Goal: Task Accomplishment & Management: Use online tool/utility

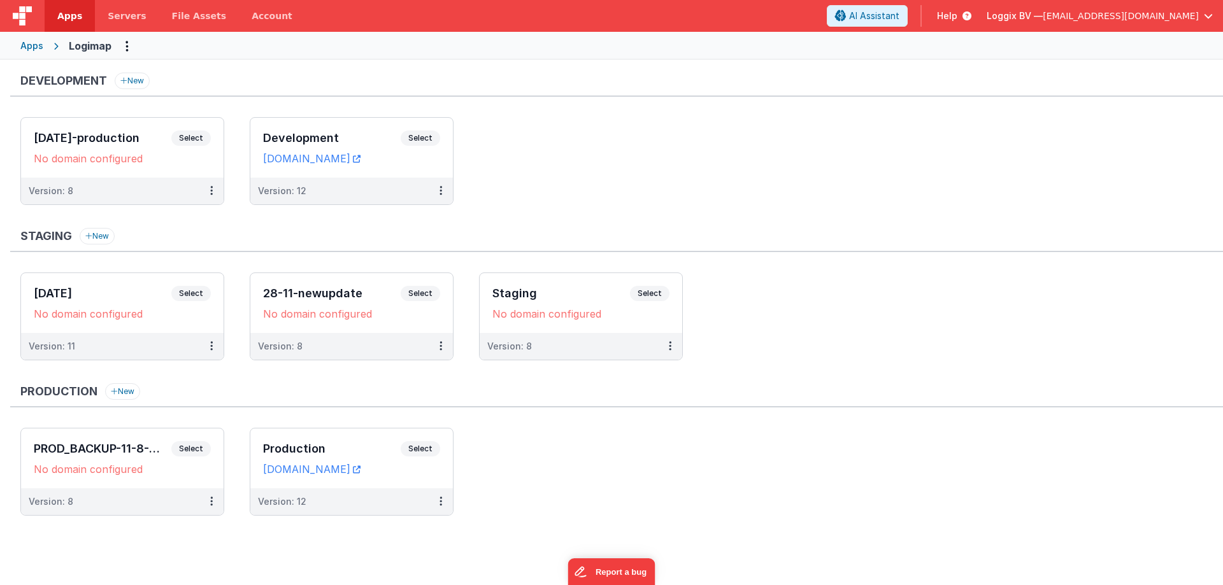
click at [54, 8] on link "Apps" at bounding box center [70, 16] width 50 height 32
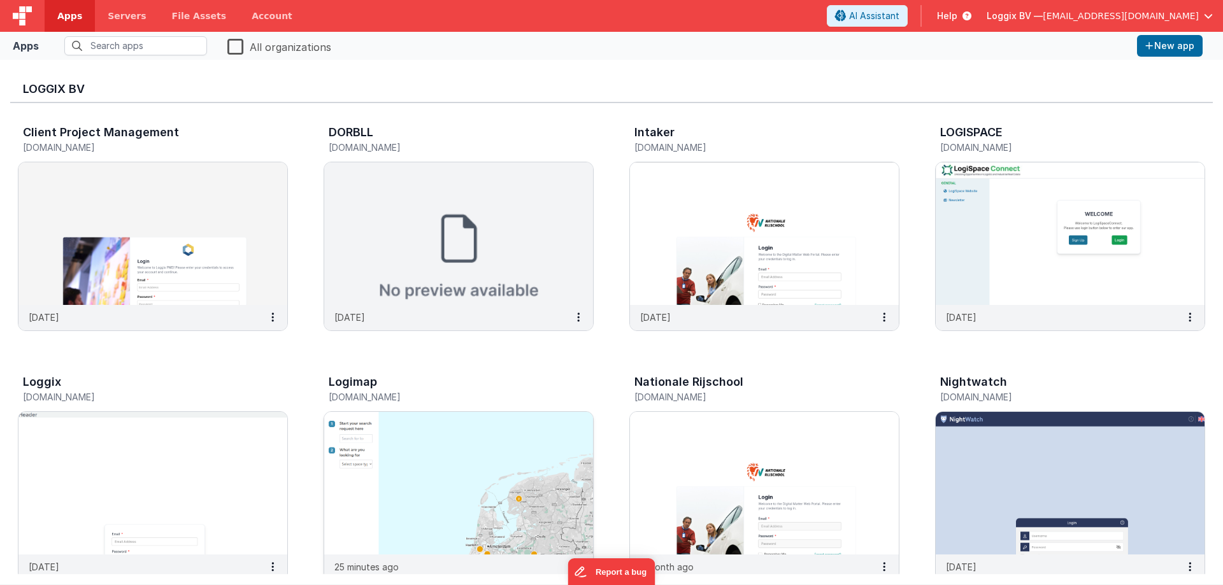
click at [422, 434] on img at bounding box center [458, 483] width 269 height 143
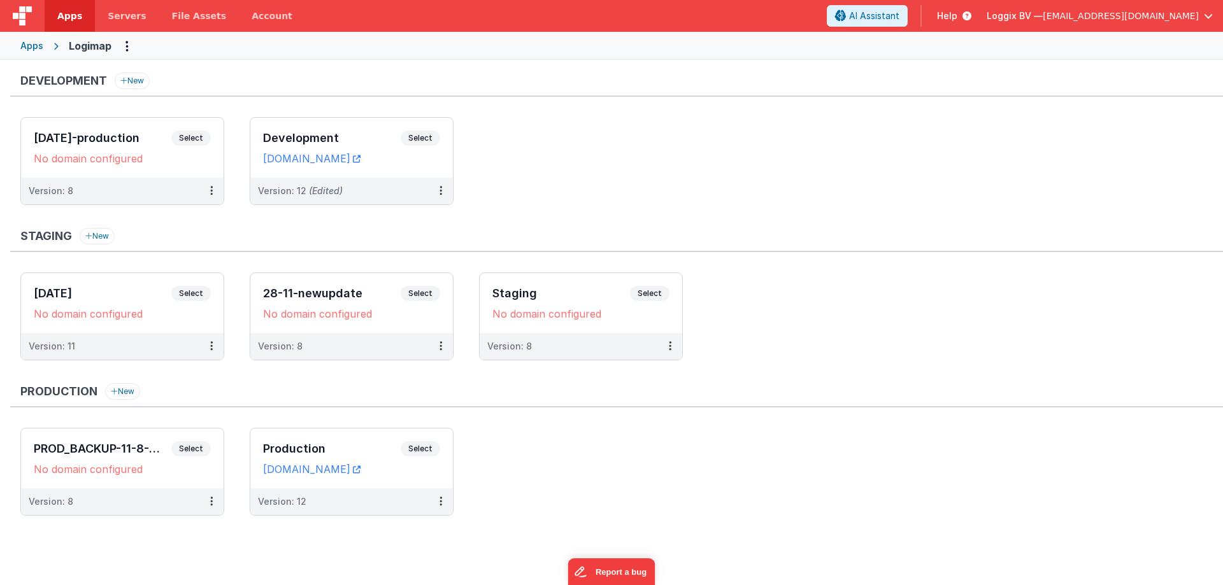
click at [825, 268] on div "Staging New [DATE] Select URLs No domain configured Version: 11 28-11-newupdate…" at bounding box center [616, 300] width 1213 height 145
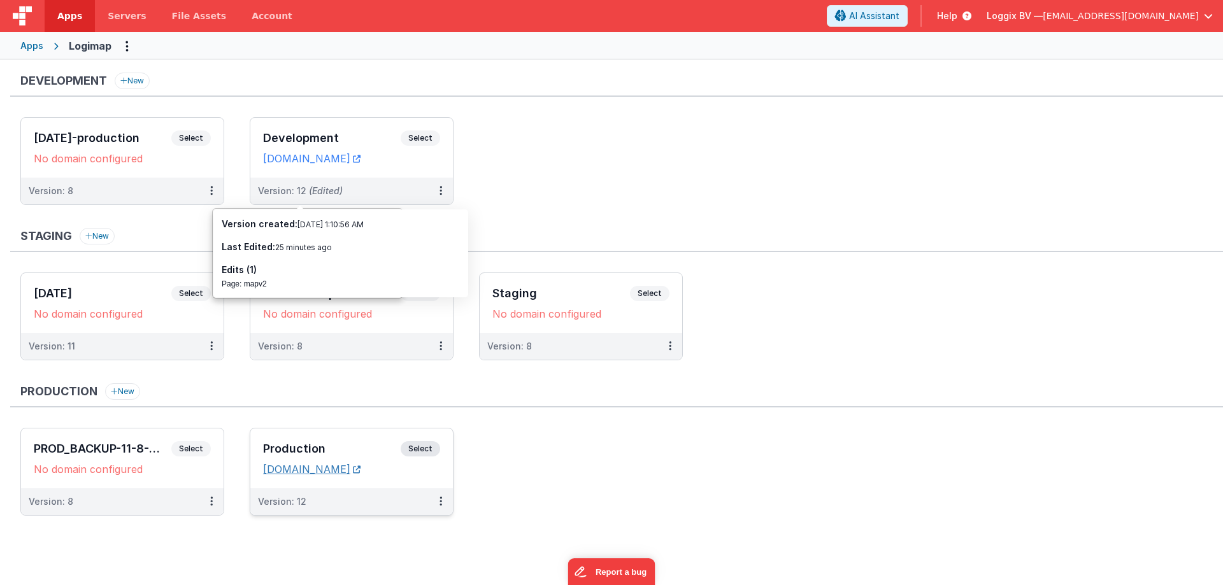
click at [330, 466] on link "[DOMAIN_NAME]" at bounding box center [311, 469] width 97 height 13
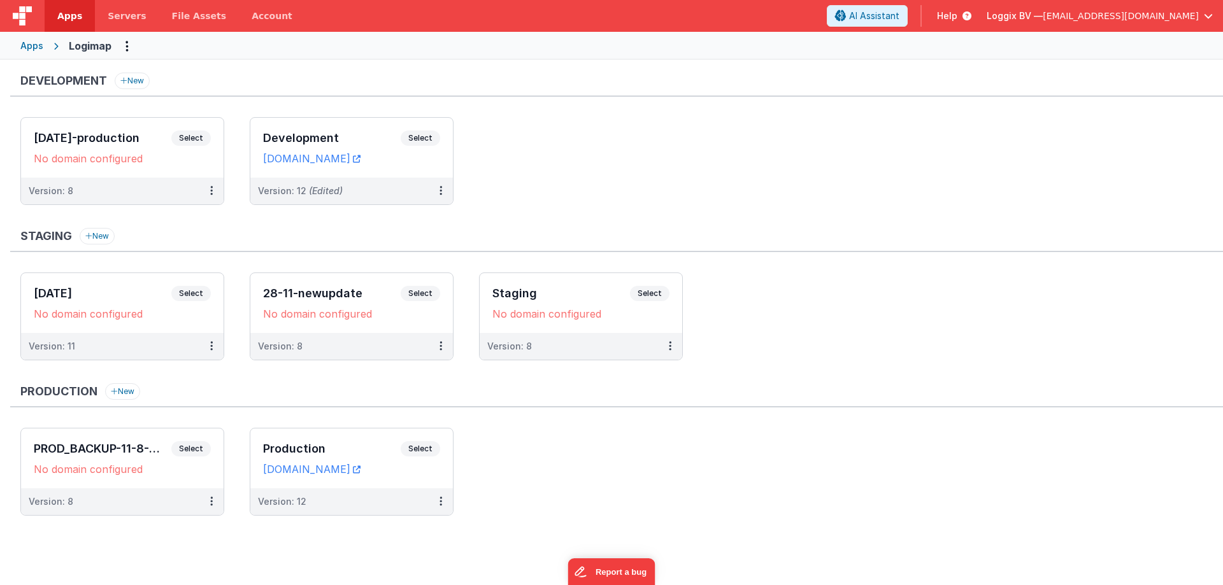
click at [573, 145] on ul "[DATE]-production Select URLs No domain configured Version: 8 Development Selec…" at bounding box center [621, 167] width 1202 height 101
click at [460, 375] on div "Development New [DATE]-production Select URLs No domain configured Version: 8 D…" at bounding box center [616, 301] width 1213 height 456
click at [211, 502] on icon at bounding box center [211, 501] width 3 height 1
click at [155, 557] on link "Deploy..." at bounding box center [167, 553] width 112 height 23
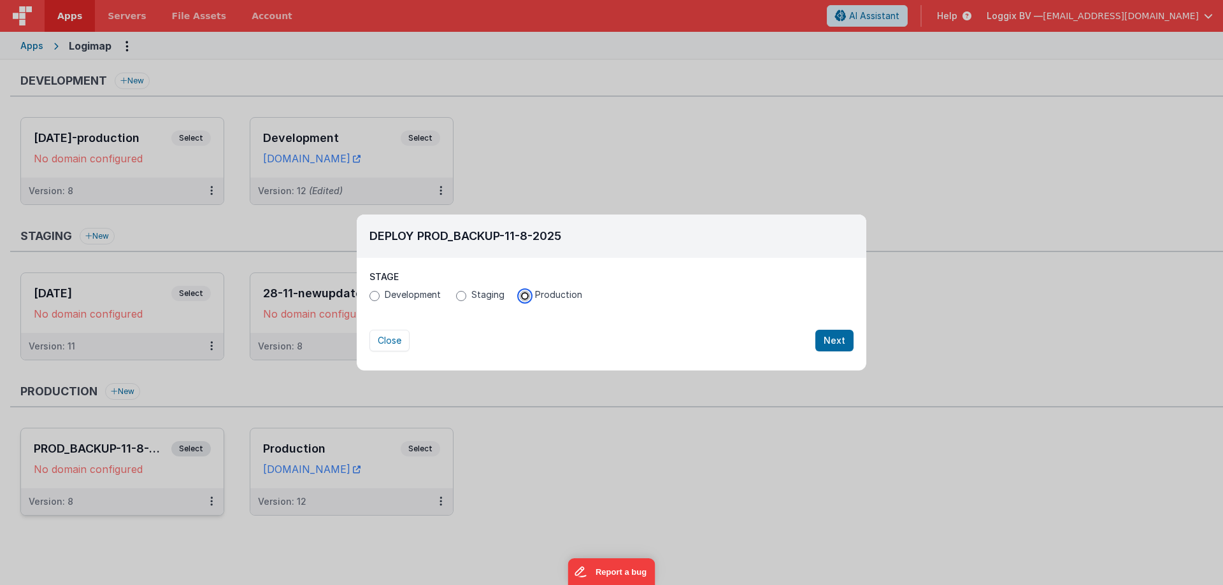
click at [525, 298] on input "Production" at bounding box center [525, 296] width 10 height 10
radio input "true"
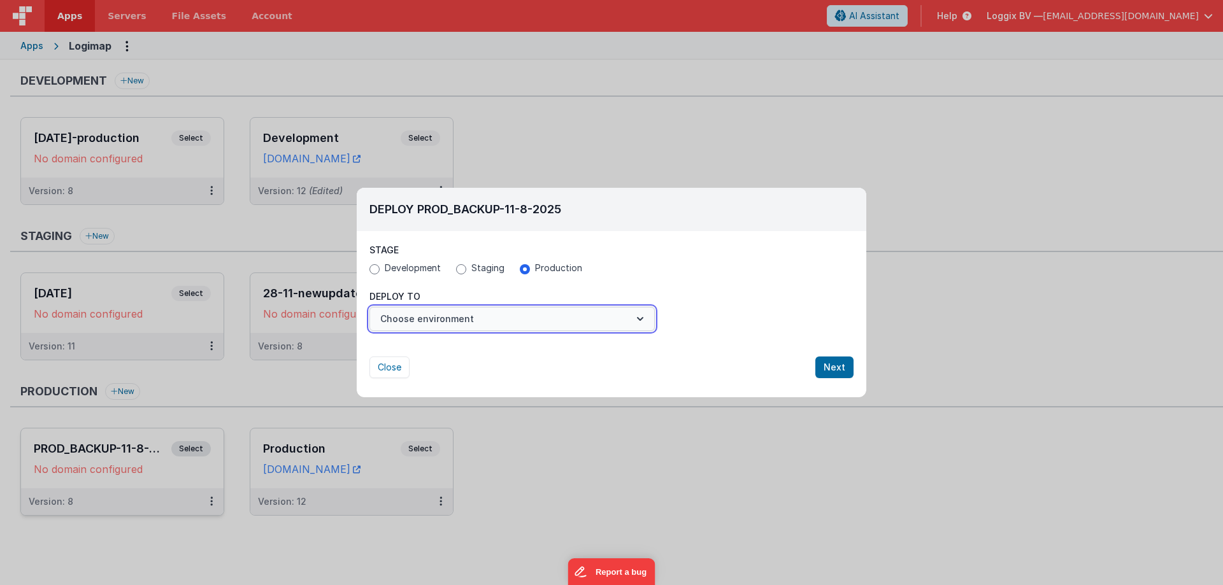
click at [509, 309] on button "Choose environment" at bounding box center [511, 319] width 285 height 24
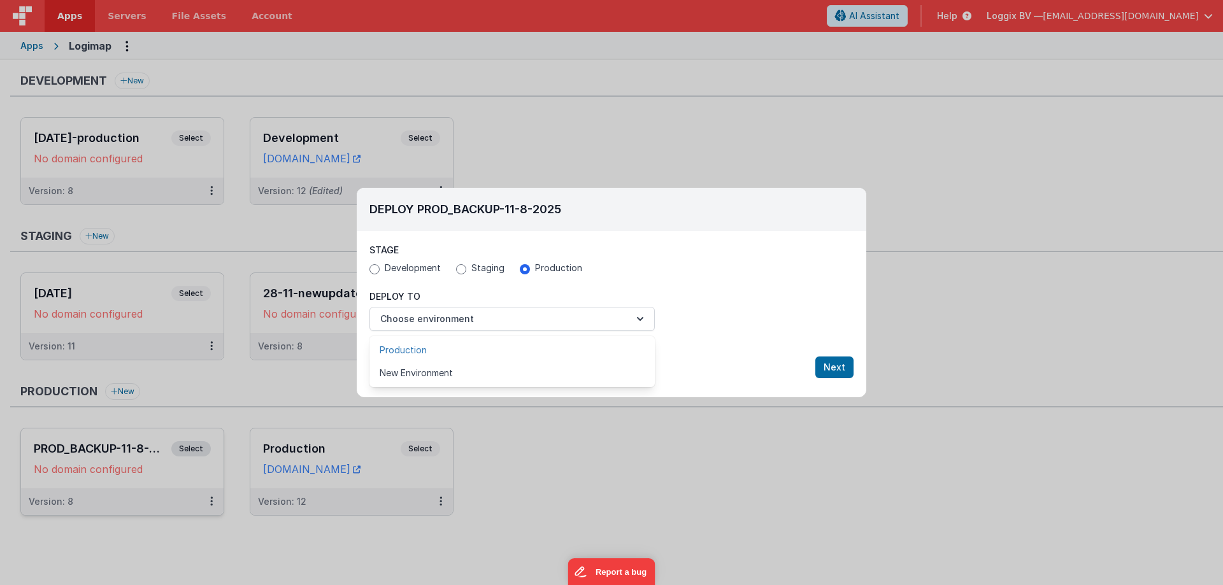
click at [478, 349] on link "Production" at bounding box center [511, 350] width 285 height 23
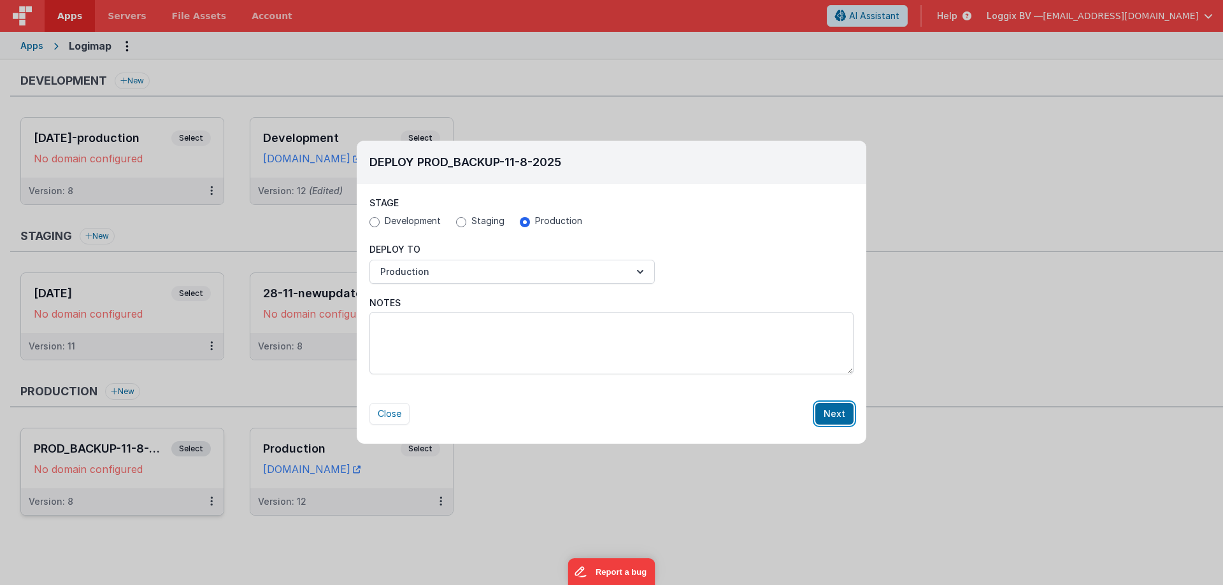
click at [834, 418] on button "Next" at bounding box center [834, 414] width 38 height 22
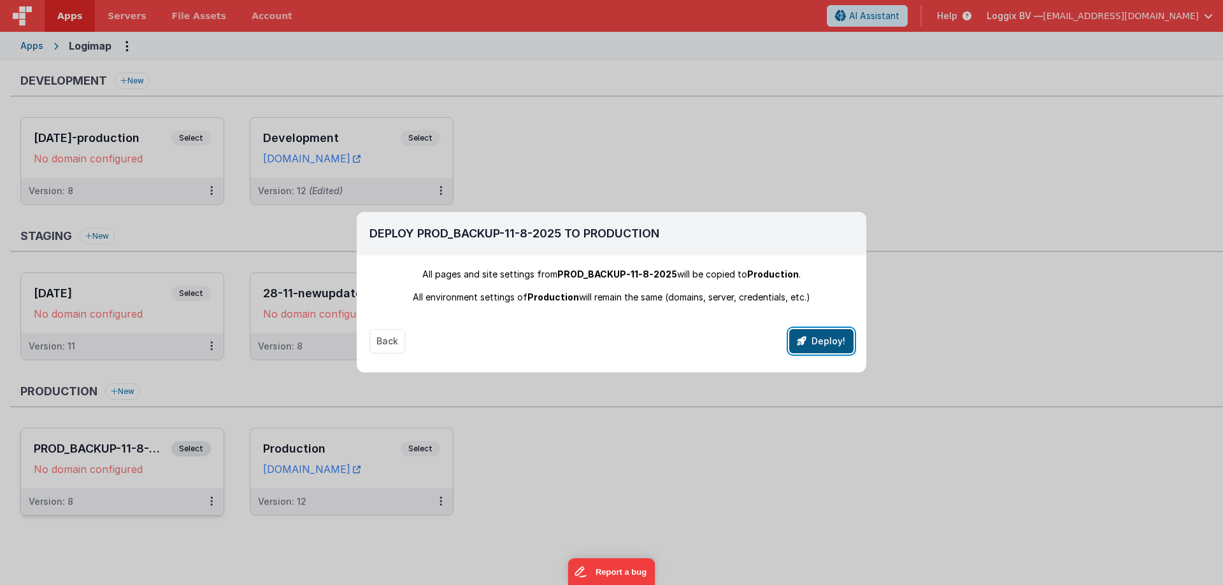
click at [834, 343] on button "Deploy!" at bounding box center [821, 341] width 64 height 24
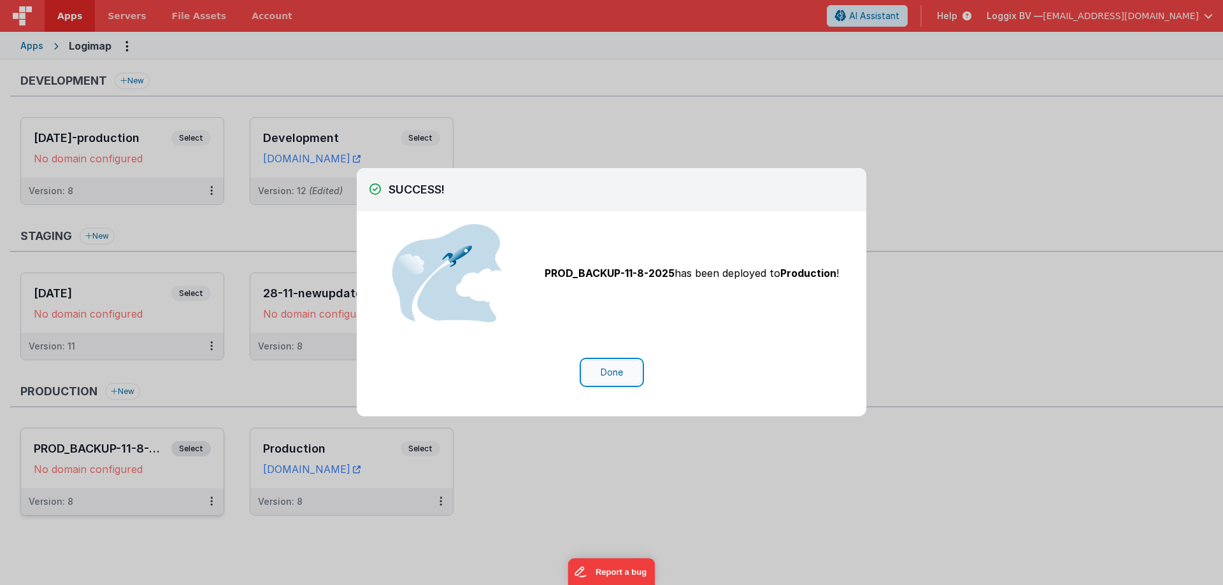
click at [617, 367] on button "Done" at bounding box center [611, 372] width 59 height 24
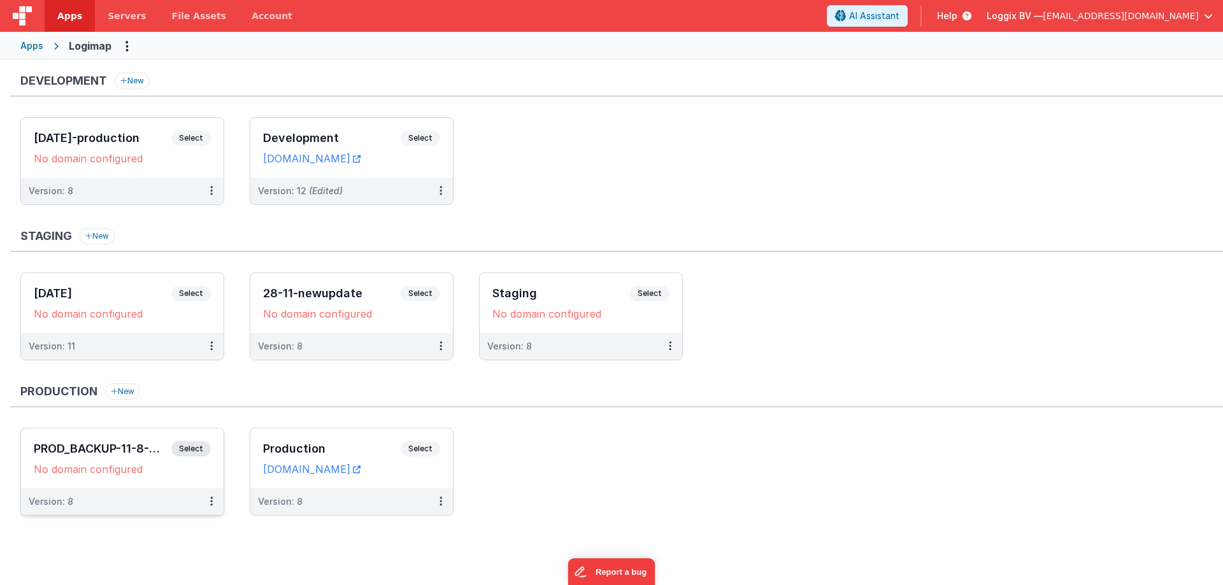
click at [632, 177] on ul "[DATE]-production Select URLs No domain configured Version: 8 Development Selec…" at bounding box center [621, 167] width 1202 height 101
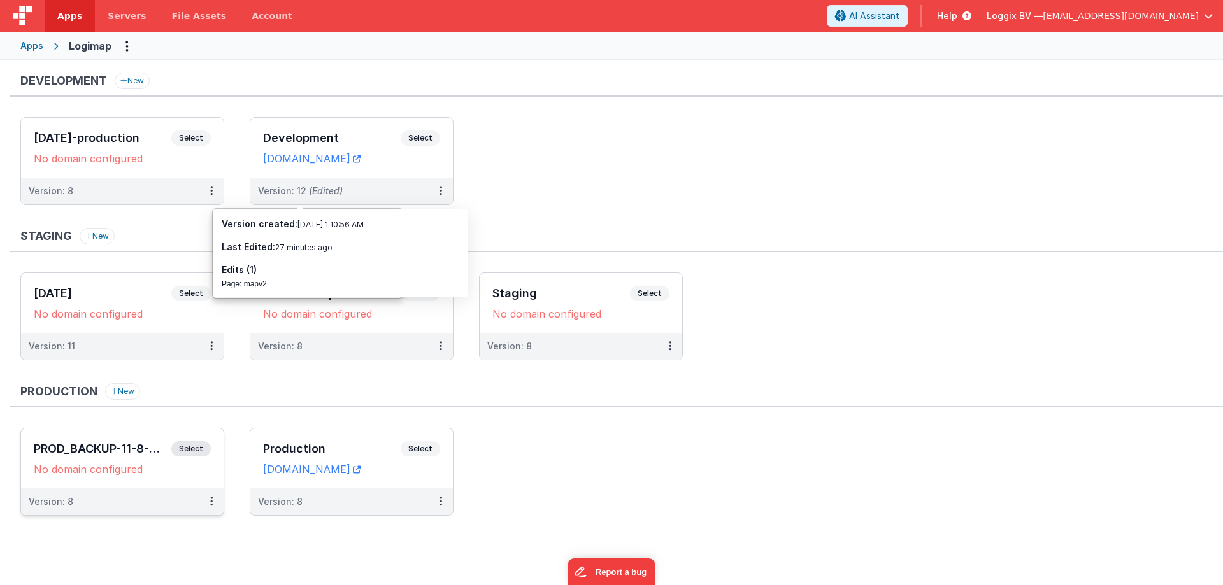
click at [566, 162] on ul "[DATE]-production Select URLs No domain configured Version: 8 Development Selec…" at bounding box center [621, 167] width 1202 height 101
click at [529, 180] on ul "[DATE]-production Select URLs No domain configured Version: 8 Development Selec…" at bounding box center [621, 167] width 1202 height 101
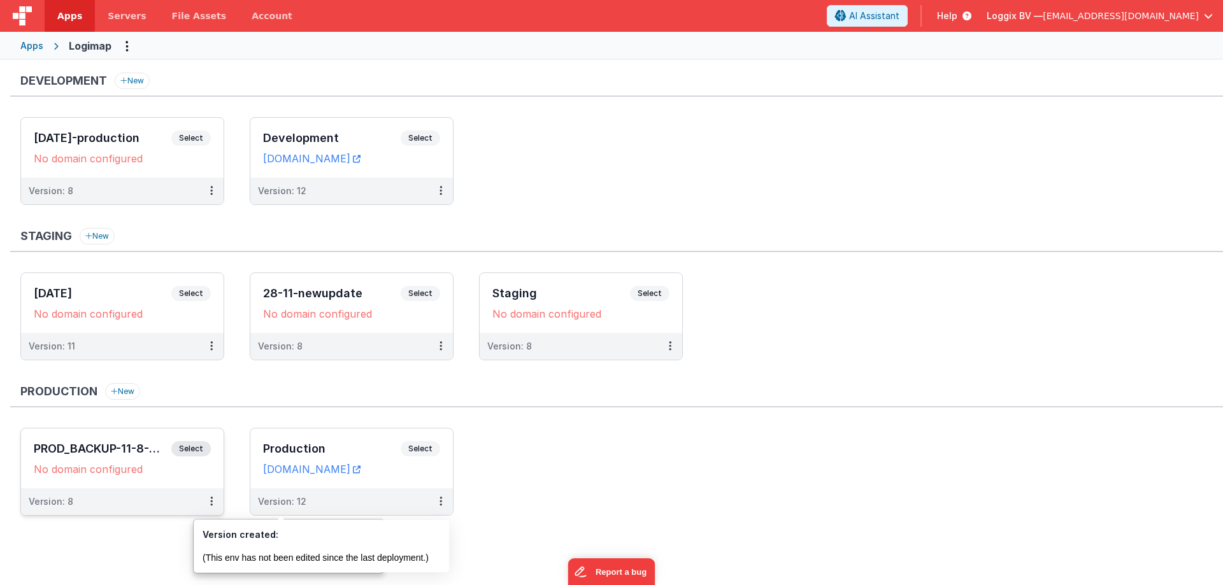
click at [591, 436] on ul "PROD_BACKUP-11-8-2025 Select URLs No domain configured Version: 8 Production Se…" at bounding box center [621, 478] width 1202 height 101
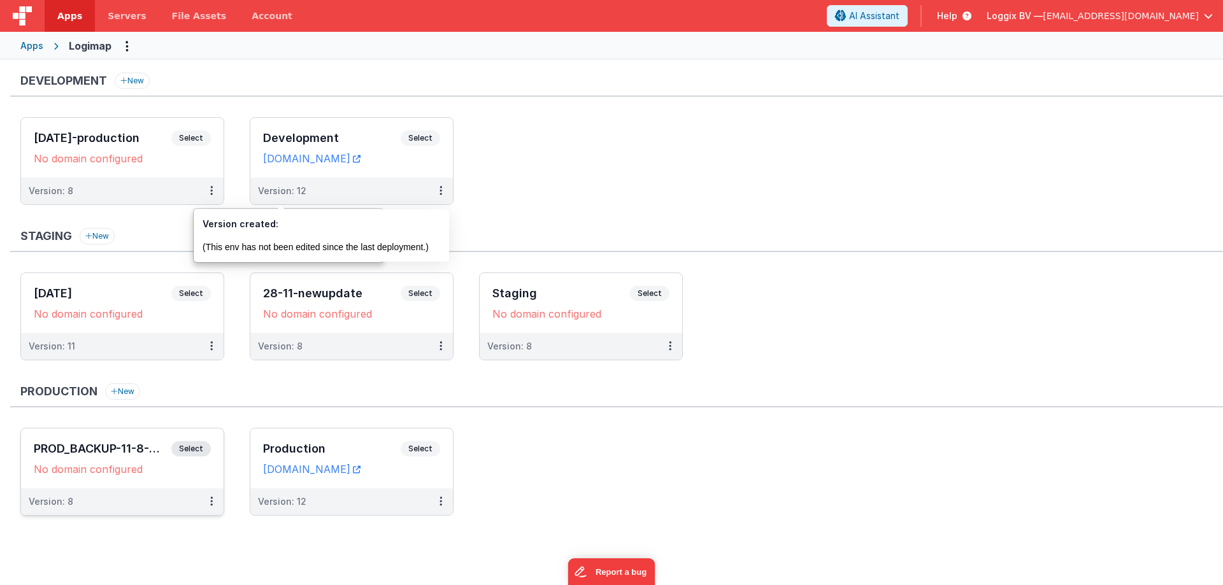
click at [847, 234] on div "Staging New" at bounding box center [616, 240] width 1213 height 24
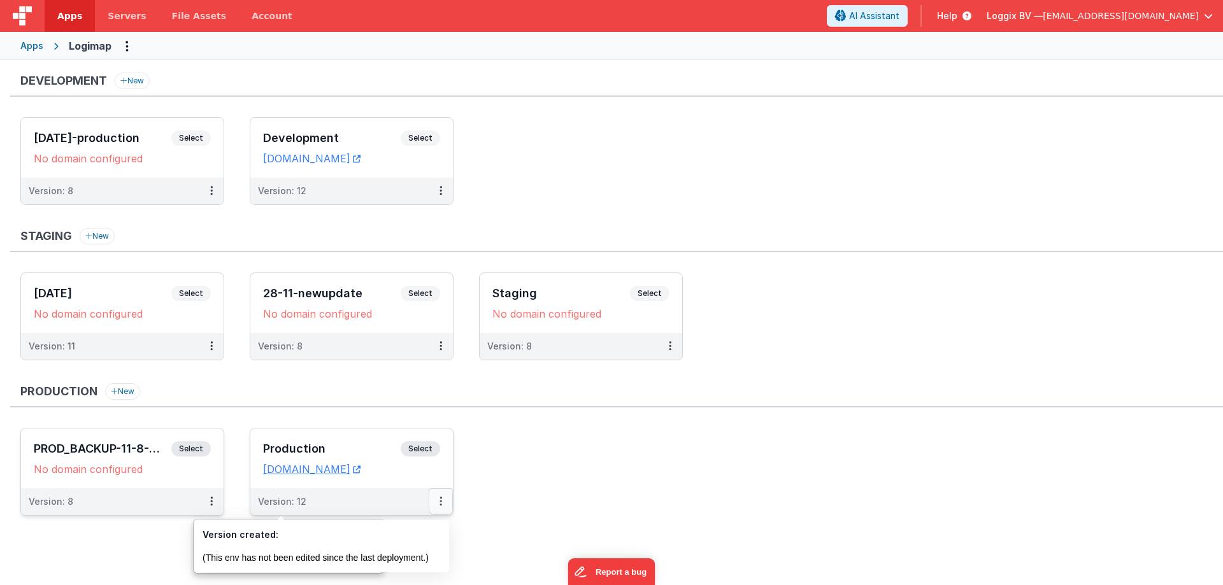
click at [438, 499] on button at bounding box center [441, 501] width 24 height 27
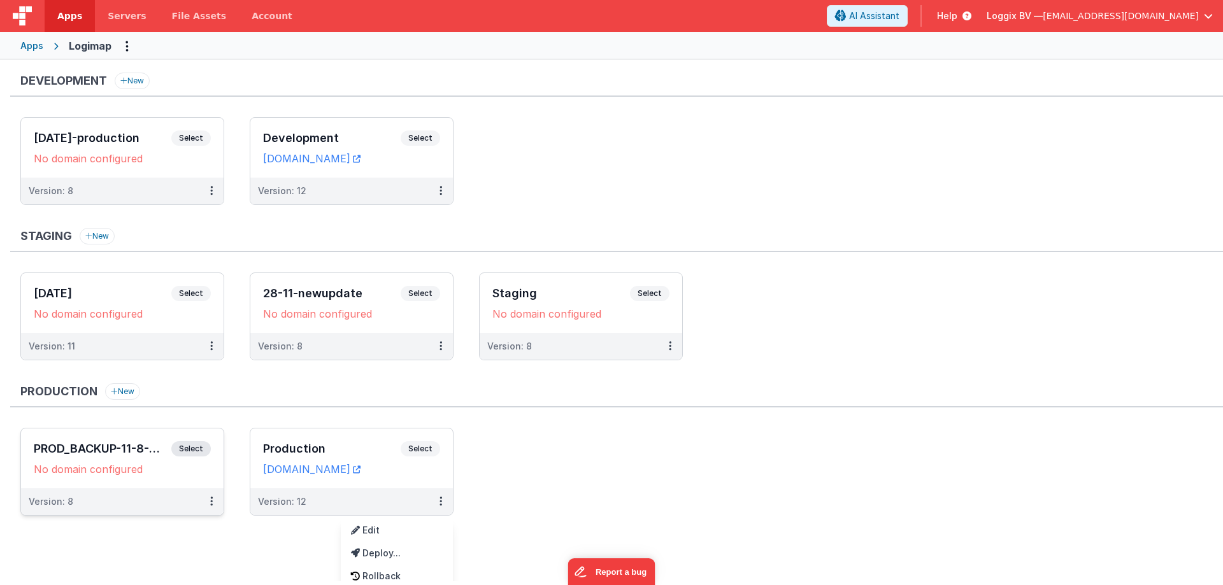
click at [531, 452] on div at bounding box center [611, 292] width 1223 height 585
click at [434, 507] on button at bounding box center [441, 501] width 24 height 27
click at [396, 574] on link "Rollback" at bounding box center [397, 576] width 112 height 23
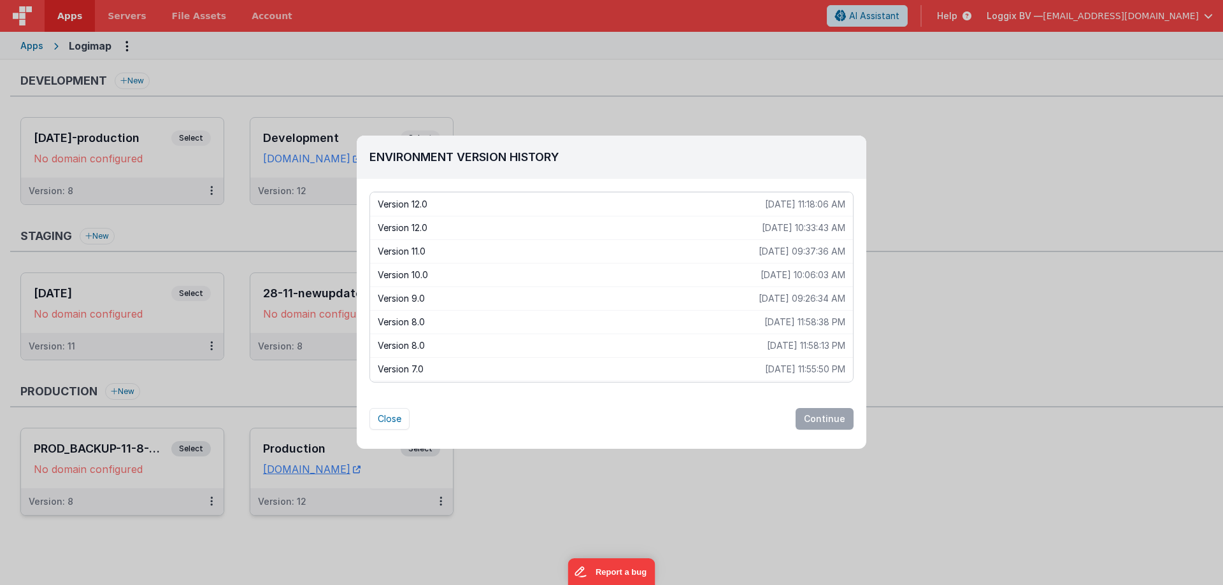
click at [758, 252] on p "[DATE] 09:37:36 AM" at bounding box center [801, 251] width 87 height 13
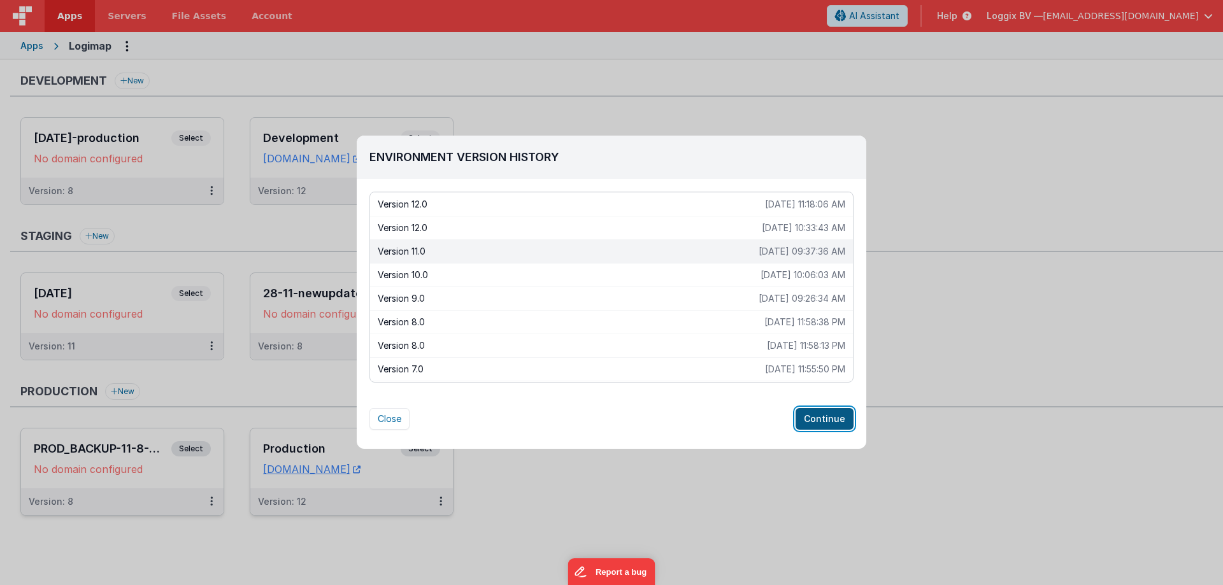
click at [817, 417] on button "Continue" at bounding box center [824, 419] width 58 height 22
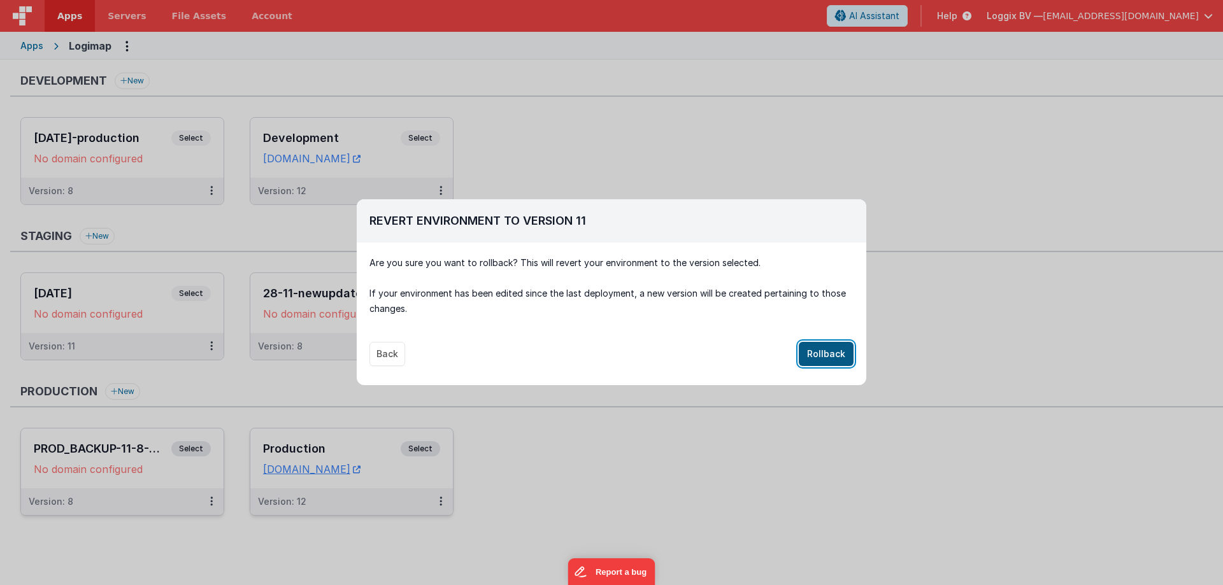
click at [834, 348] on button "Rollback" at bounding box center [826, 354] width 55 height 24
